Goal: Communication & Community: Answer question/provide support

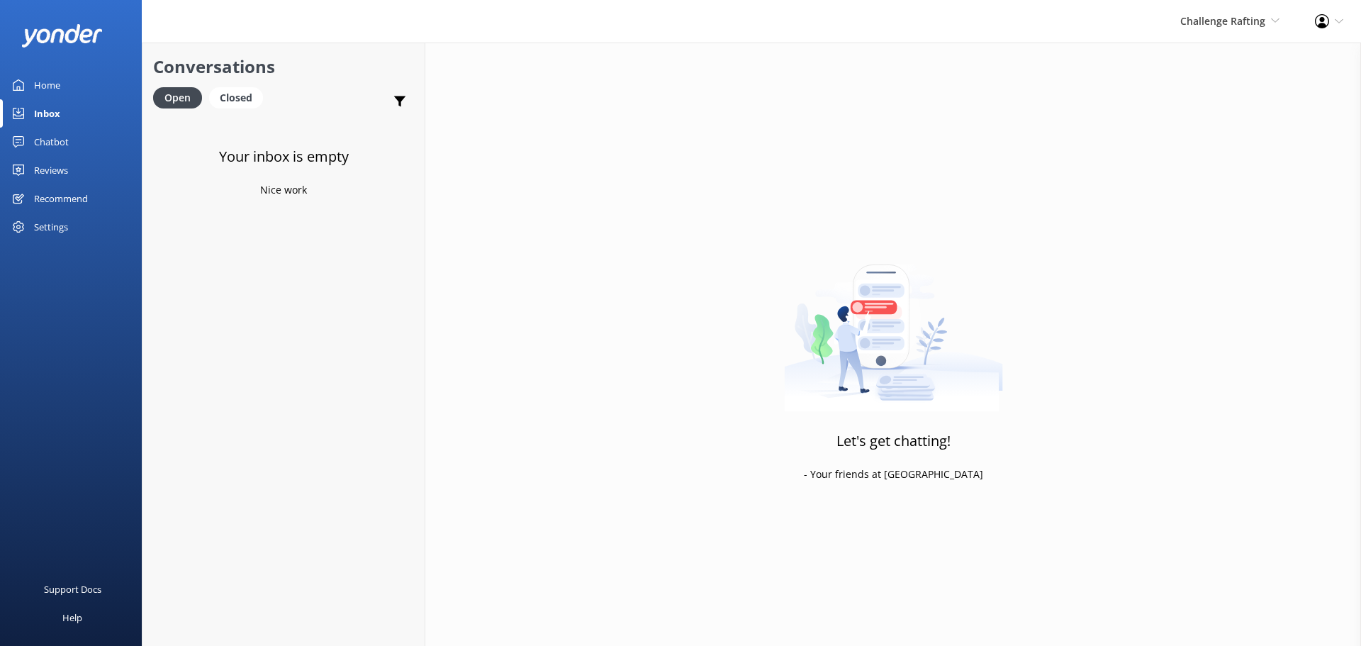
click at [47, 117] on div "Inbox" at bounding box center [47, 113] width 26 height 28
click at [1213, 17] on span "Challenge Rafting" at bounding box center [1222, 20] width 85 height 13
click at [1199, 167] on link "Mitre Peak Cruises" at bounding box center [1227, 163] width 142 height 34
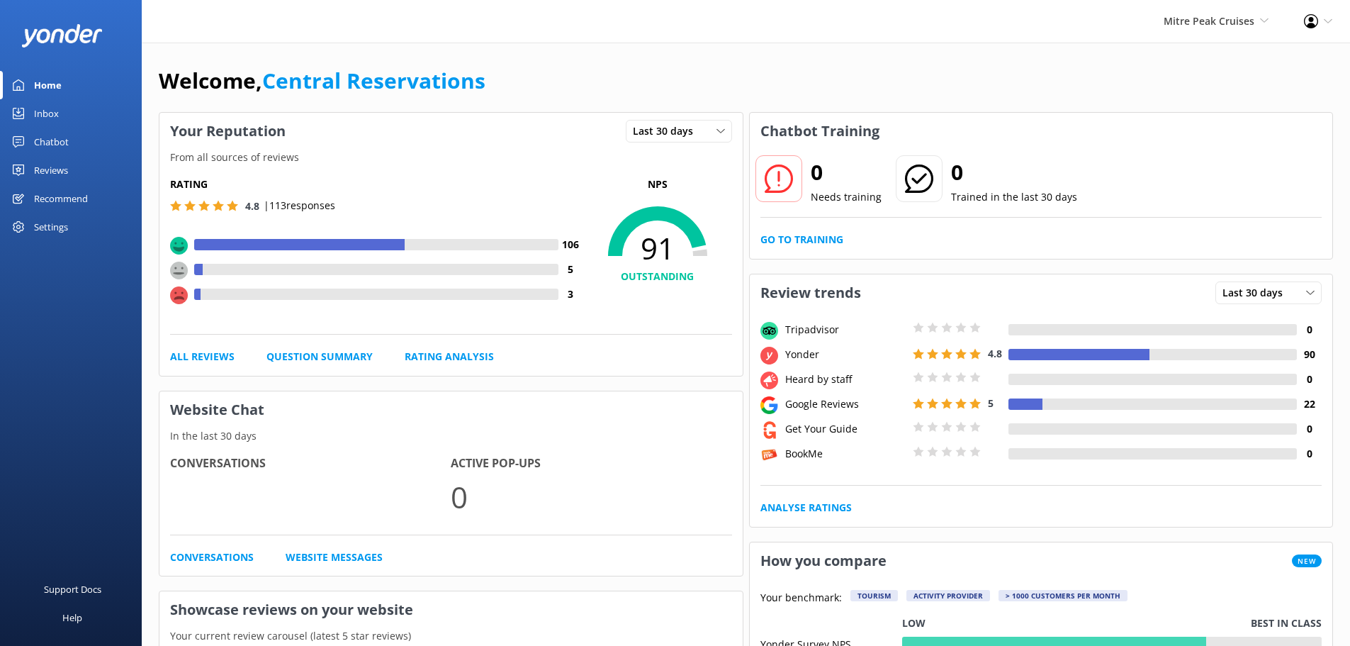
click at [65, 116] on link "Inbox" at bounding box center [71, 113] width 142 height 28
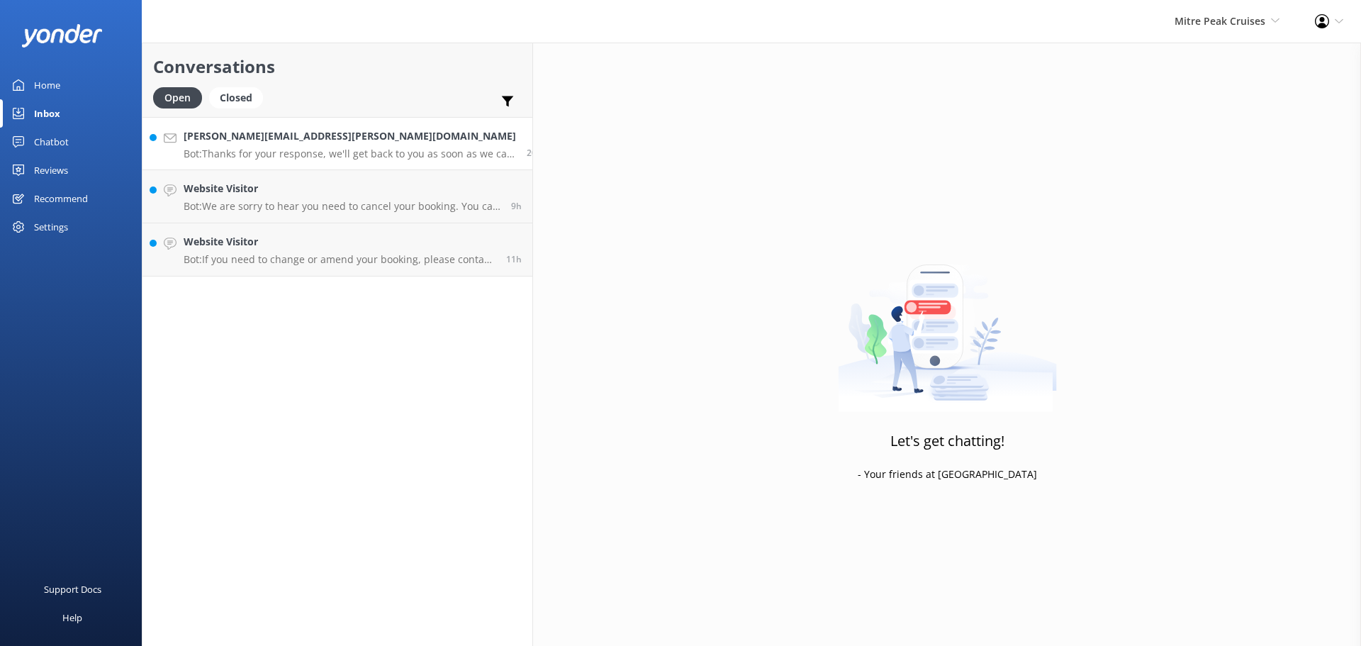
click at [278, 144] on h4 "[PERSON_NAME][EMAIL_ADDRESS][PERSON_NAME][DOMAIN_NAME]" at bounding box center [350, 136] width 332 height 16
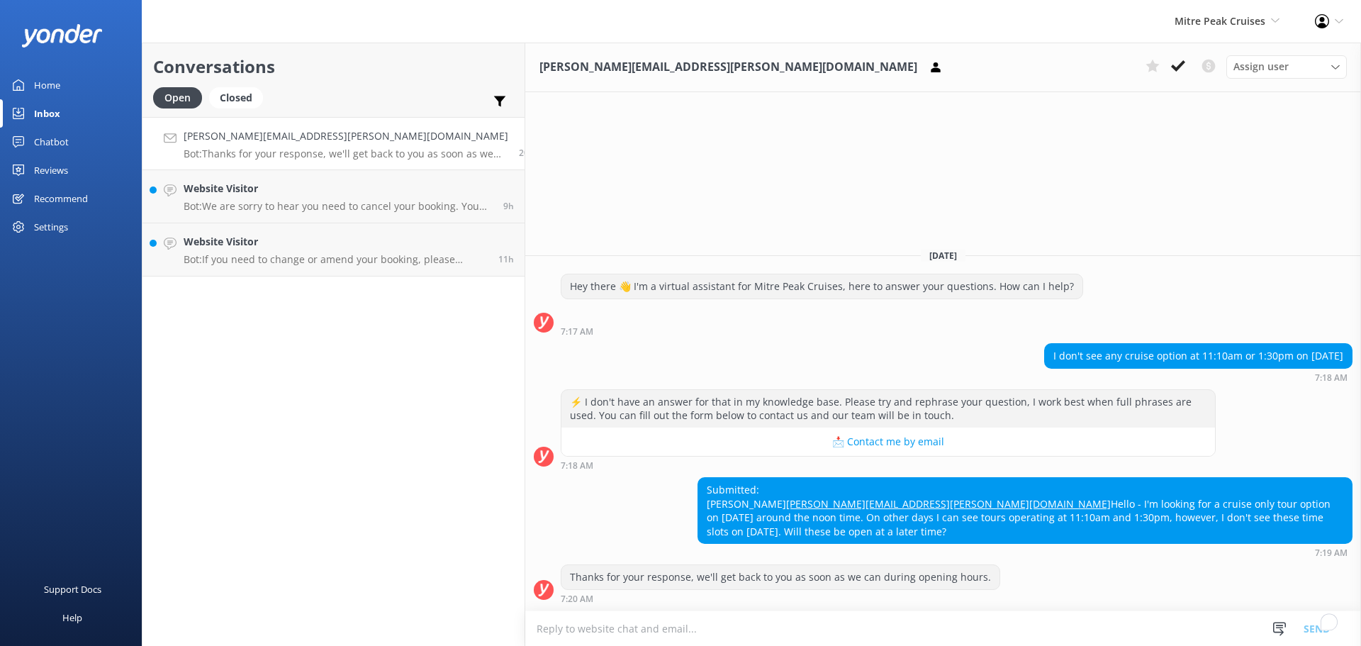
click at [611, 624] on textarea "To enrich screen reader interactions, please activate Accessibility in Grammarl…" at bounding box center [943, 628] width 836 height 35
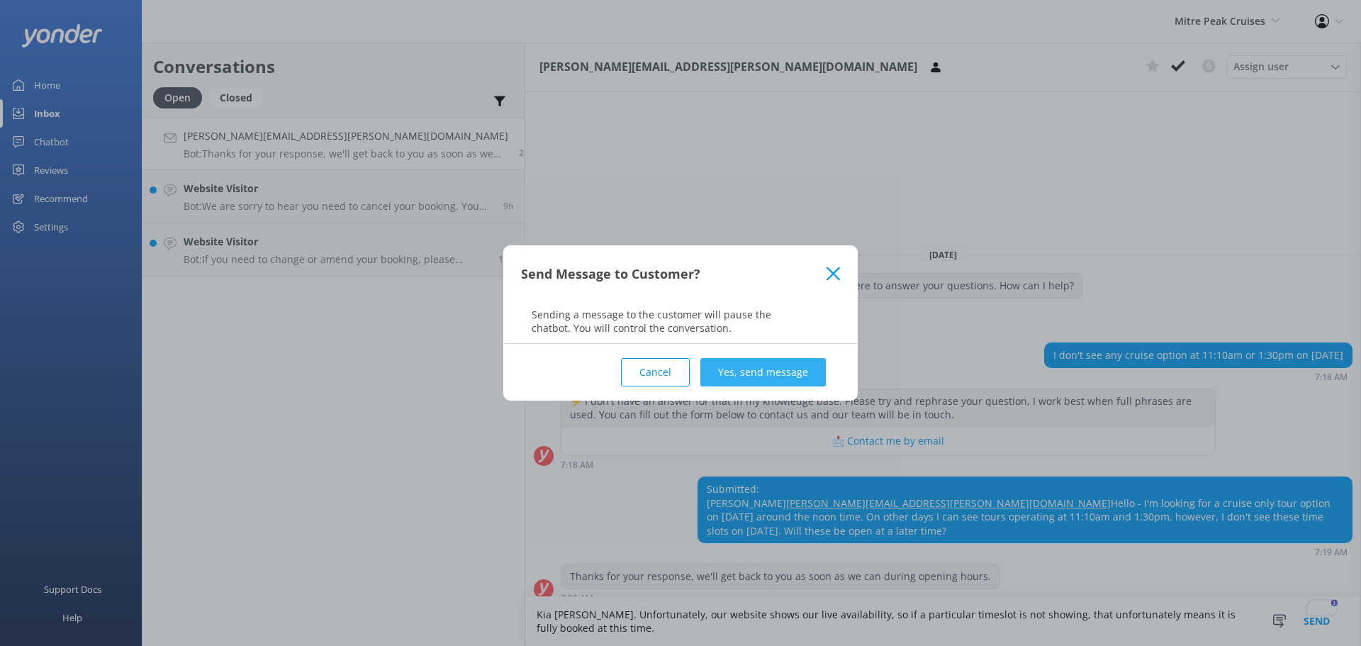
type textarea "Kia [PERSON_NAME]. Unfortunately, our website shows our live availability, so i…"
click at [737, 366] on button "Yes, send message" at bounding box center [762, 372] width 125 height 28
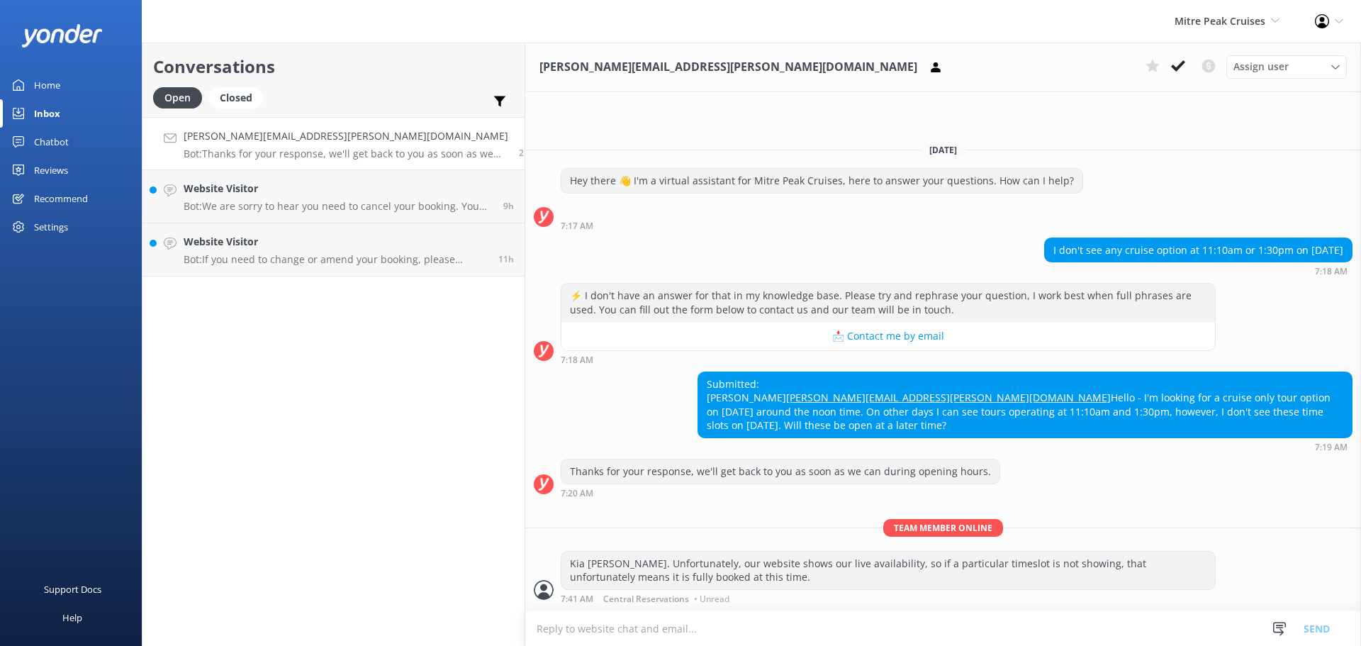
click at [313, 141] on h4 "[PERSON_NAME][EMAIL_ADDRESS][PERSON_NAME][DOMAIN_NAME]" at bounding box center [346, 136] width 325 height 16
click at [283, 194] on h4 "Website Visitor" at bounding box center [338, 189] width 309 height 16
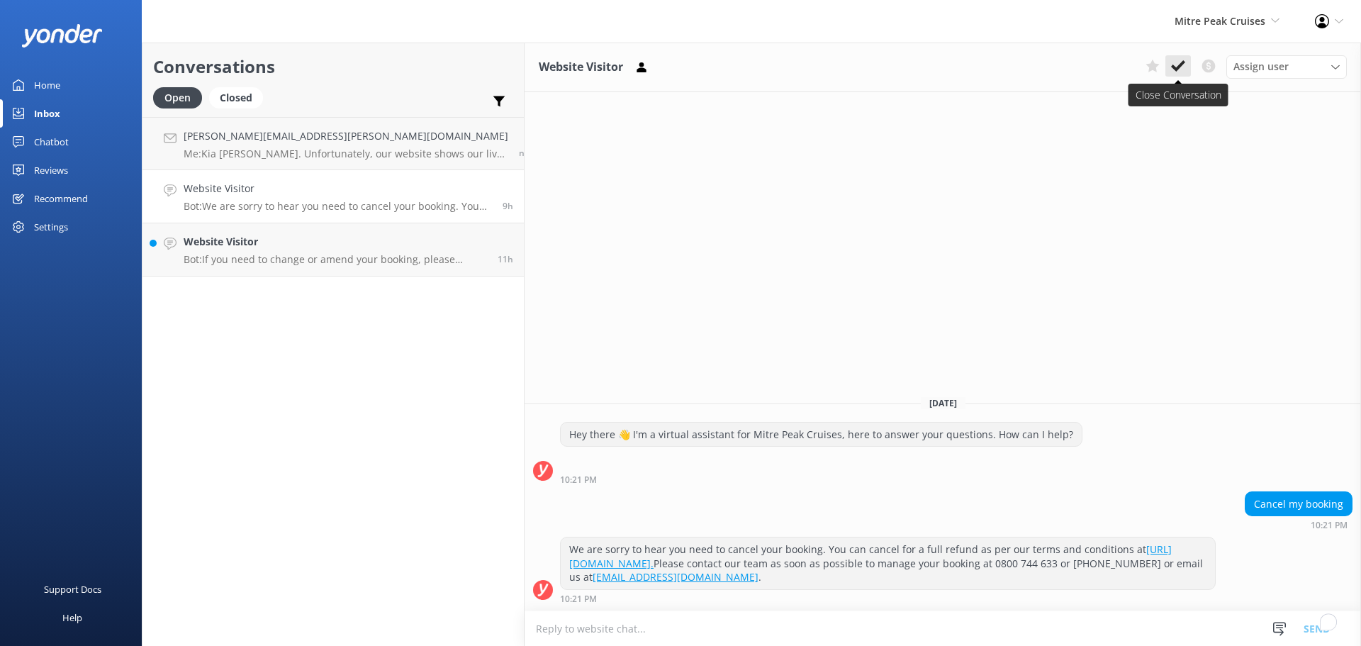
click at [1182, 62] on use at bounding box center [1178, 65] width 14 height 11
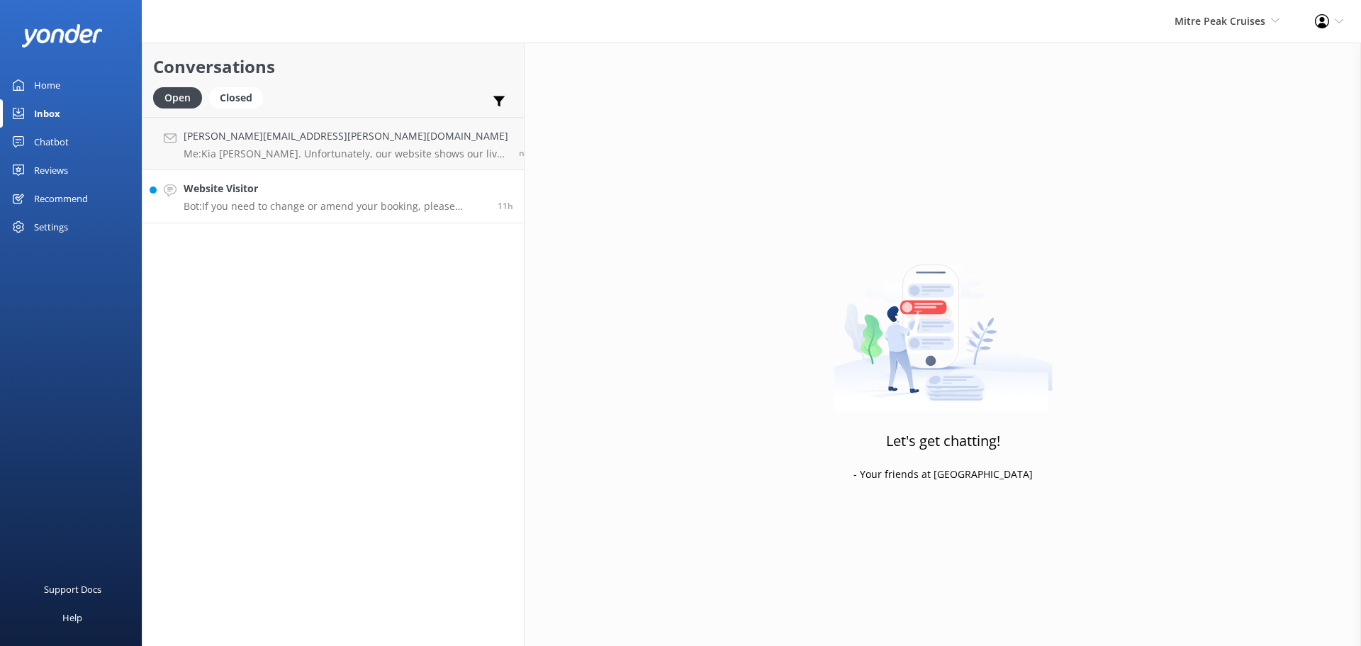
click at [300, 192] on h4 "Website Visitor" at bounding box center [335, 189] width 303 height 16
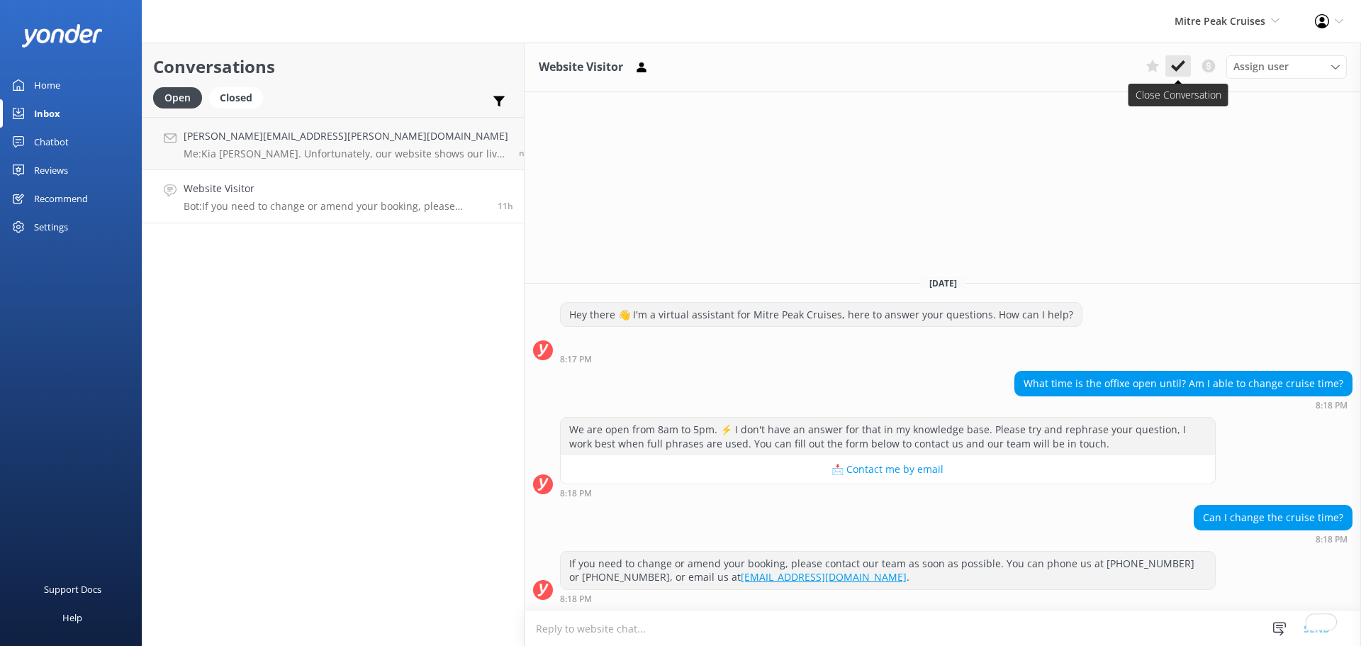
click at [1174, 66] on icon at bounding box center [1178, 66] width 14 height 14
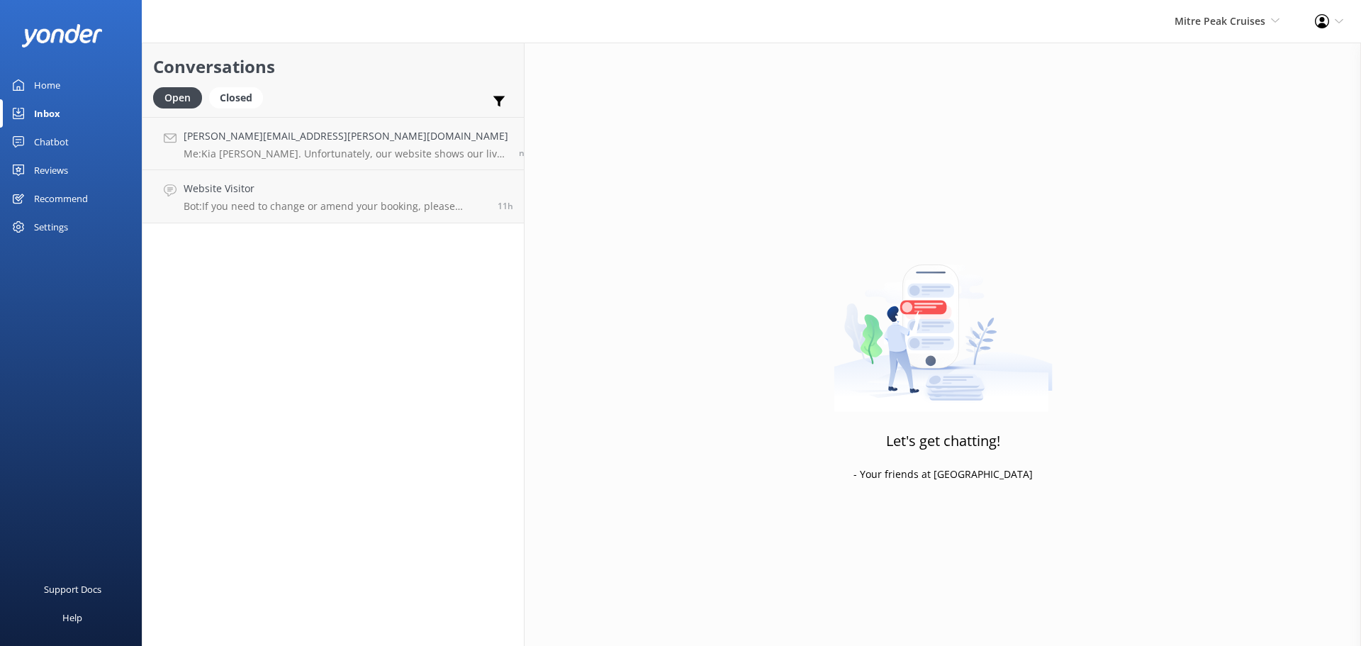
click at [1225, 10] on div "Mitre Peak Cruises Milford Sound Scenic Flights The Helicopter Line Glacier Hel…" at bounding box center [1227, 21] width 140 height 43
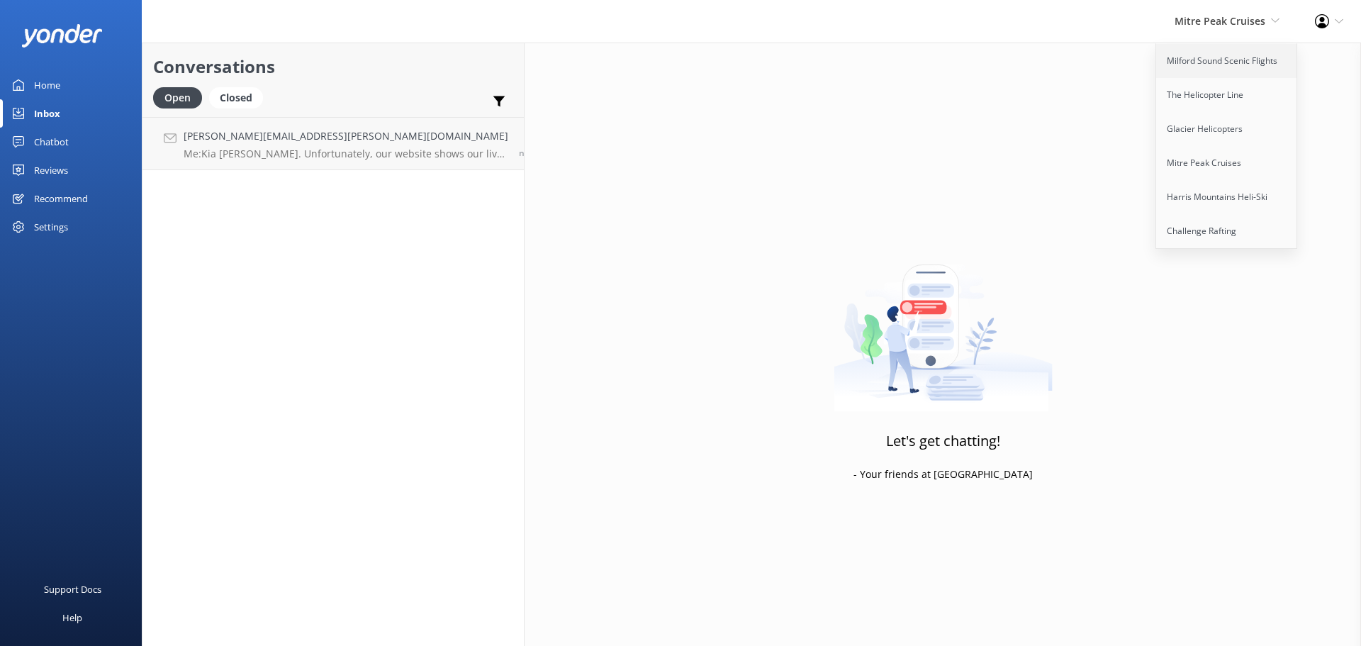
click at [1224, 51] on link "Milford Sound Scenic Flights" at bounding box center [1227, 61] width 142 height 34
